Goal: Contribute content

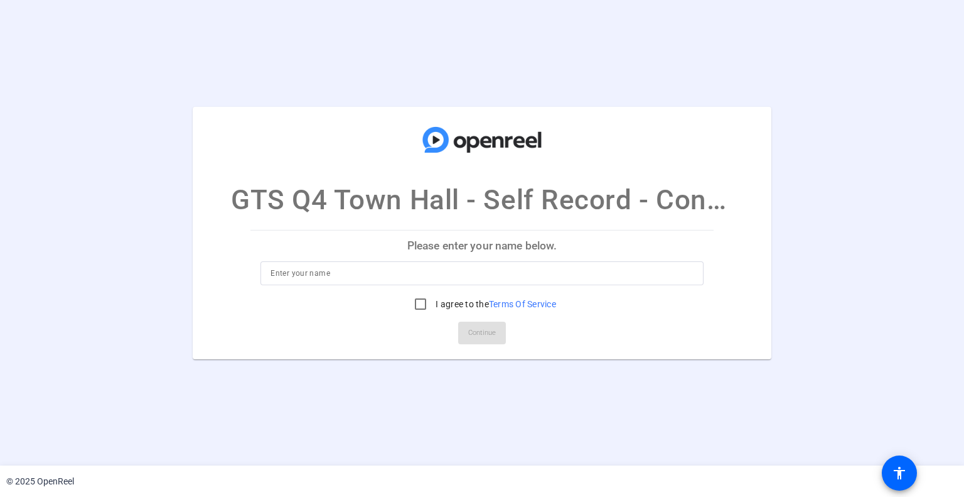
click at [548, 256] on p "Please enter your name below." at bounding box center [481, 245] width 463 height 30
click at [541, 273] on input at bounding box center [482, 273] width 423 height 15
type input "[PERSON_NAME]"
click at [417, 310] on input "I agree to the Terms Of Service" at bounding box center [420, 303] width 25 height 25
checkbox input "true"
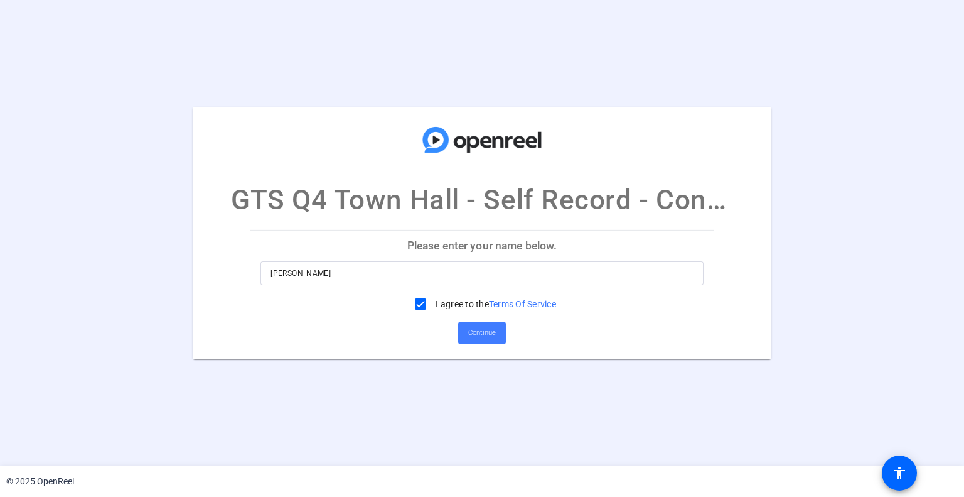
click at [477, 336] on span "Continue" at bounding box center [482, 332] width 28 height 19
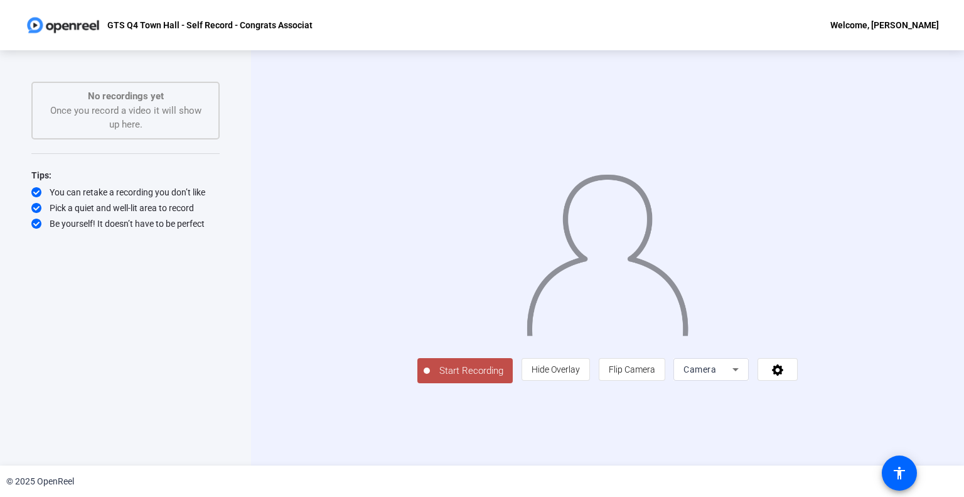
click at [430, 378] on span "Start Recording" at bounding box center [471, 370] width 83 height 14
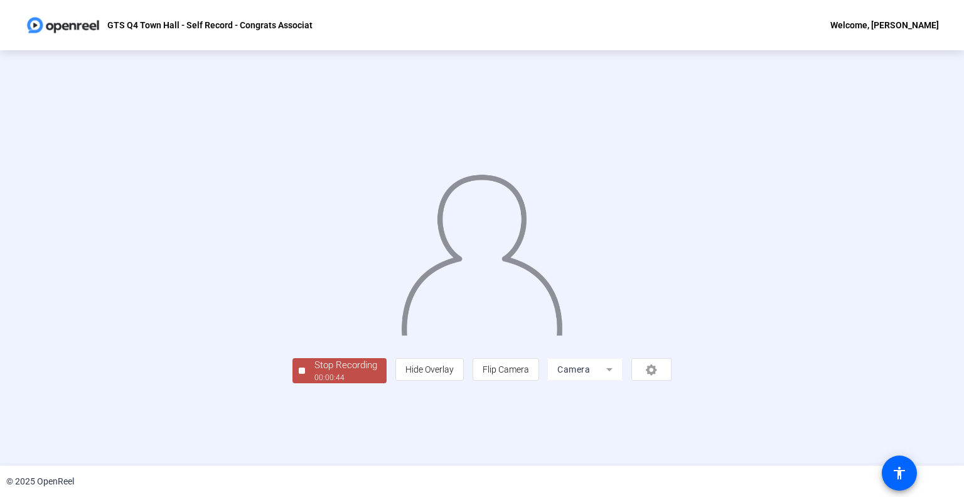
click at [315, 372] on div "Stop Recording" at bounding box center [346, 365] width 63 height 14
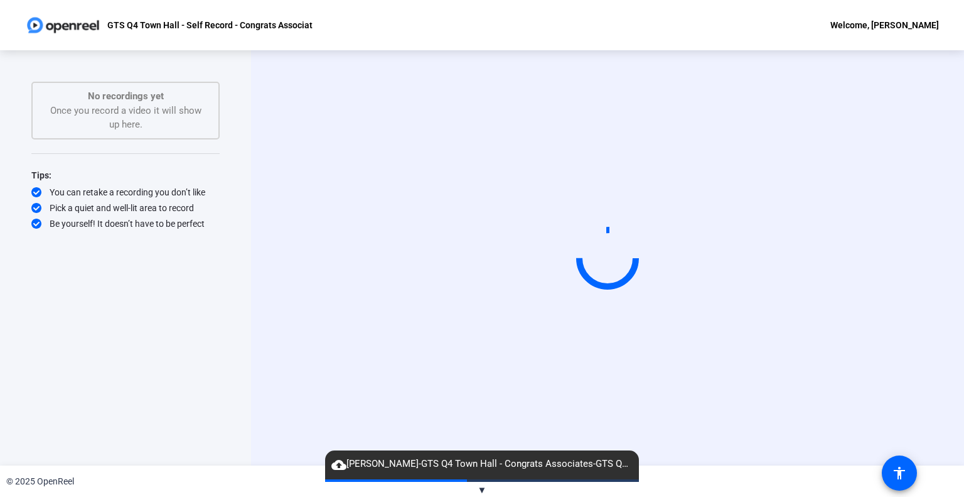
click at [370, 461] on span "cloud_upload [PERSON_NAME]-GTS Q4 Town Hall - Congrats Associates-GTS Q4 Town H…" at bounding box center [482, 463] width 314 height 15
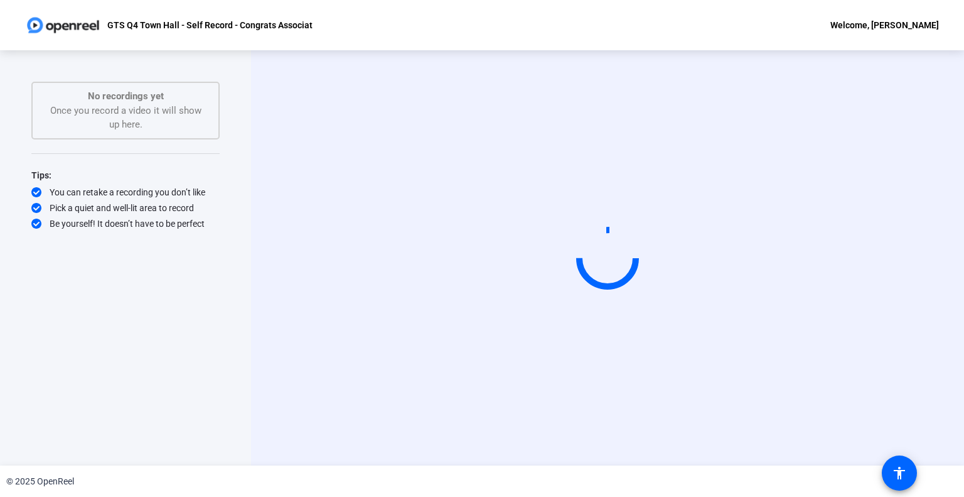
click at [211, 281] on div "Start Recording No recordings yet Once you record a video it will show up here.…" at bounding box center [125, 245] width 188 height 326
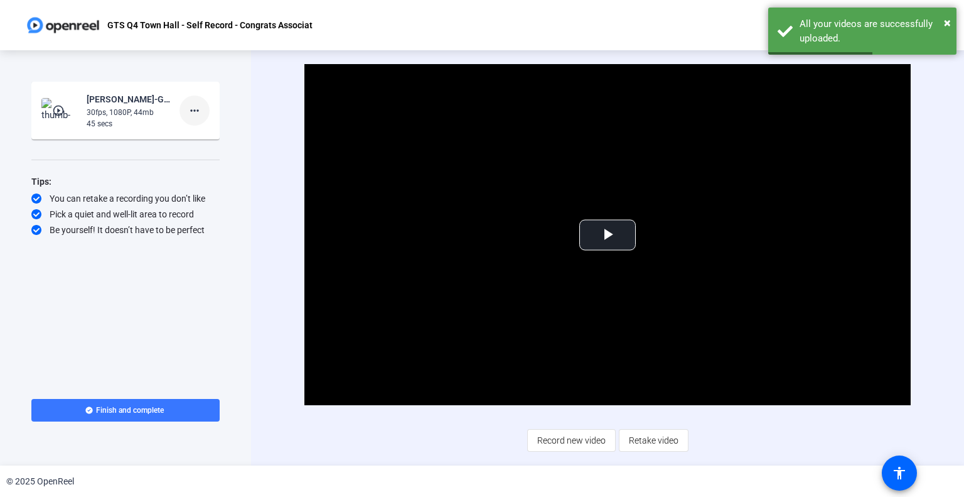
click at [201, 114] on mat-icon "more_horiz" at bounding box center [194, 110] width 15 height 15
click at [217, 134] on span "Delete clip" at bounding box center [215, 136] width 50 height 15
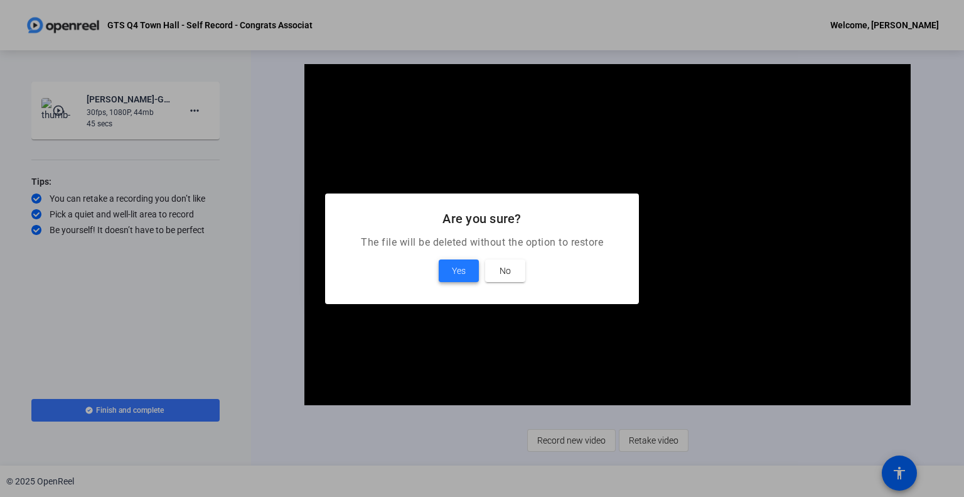
click at [446, 271] on span at bounding box center [459, 271] width 40 height 30
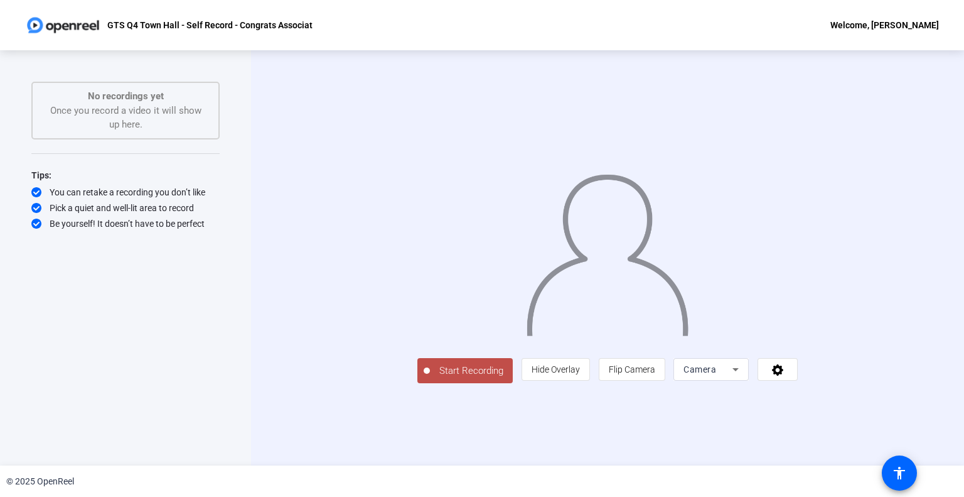
click at [430, 378] on span "Start Recording" at bounding box center [471, 370] width 83 height 14
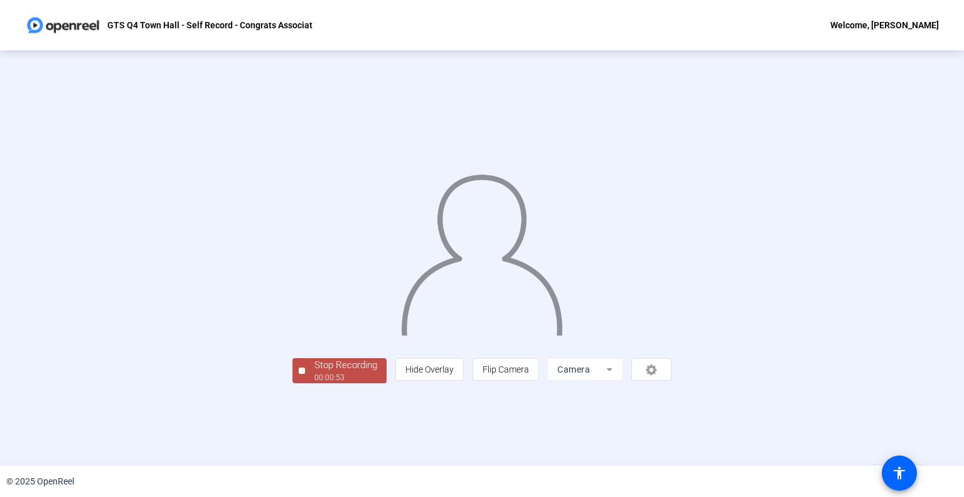
drag, startPoint x: 174, startPoint y: 449, endPoint x: 176, endPoint y: 455, distance: 6.8
click at [315, 372] on div "Stop Recording" at bounding box center [346, 365] width 63 height 14
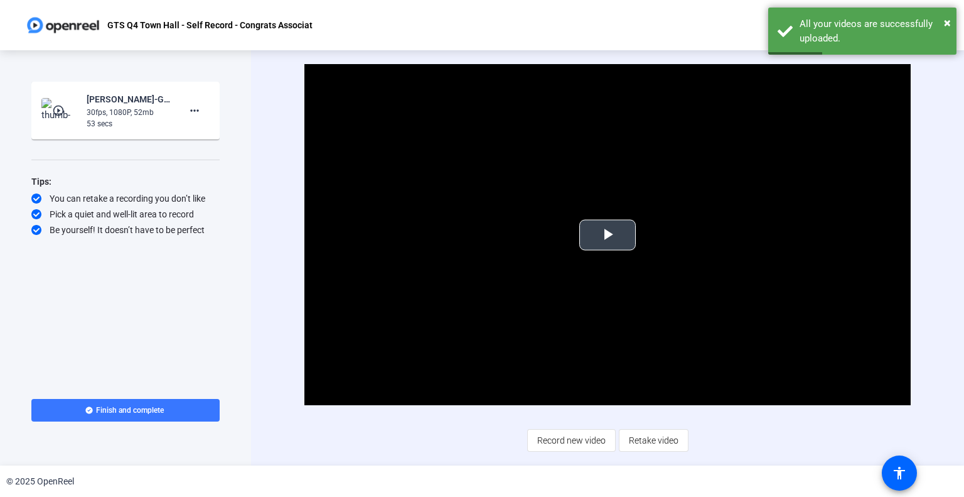
click at [608, 235] on span "Video Player" at bounding box center [608, 235] width 0 height 0
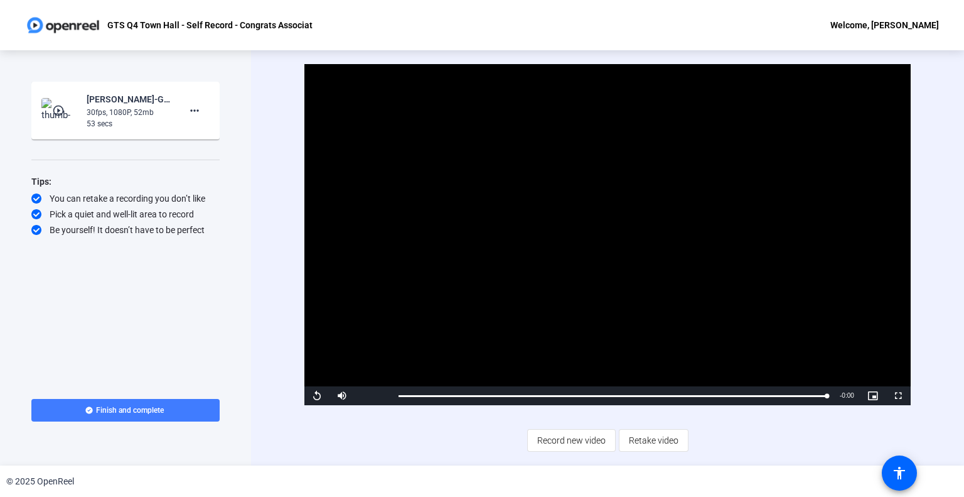
click at [117, 409] on span "Finish and complete" at bounding box center [130, 410] width 68 height 10
